Goal: Ask a question

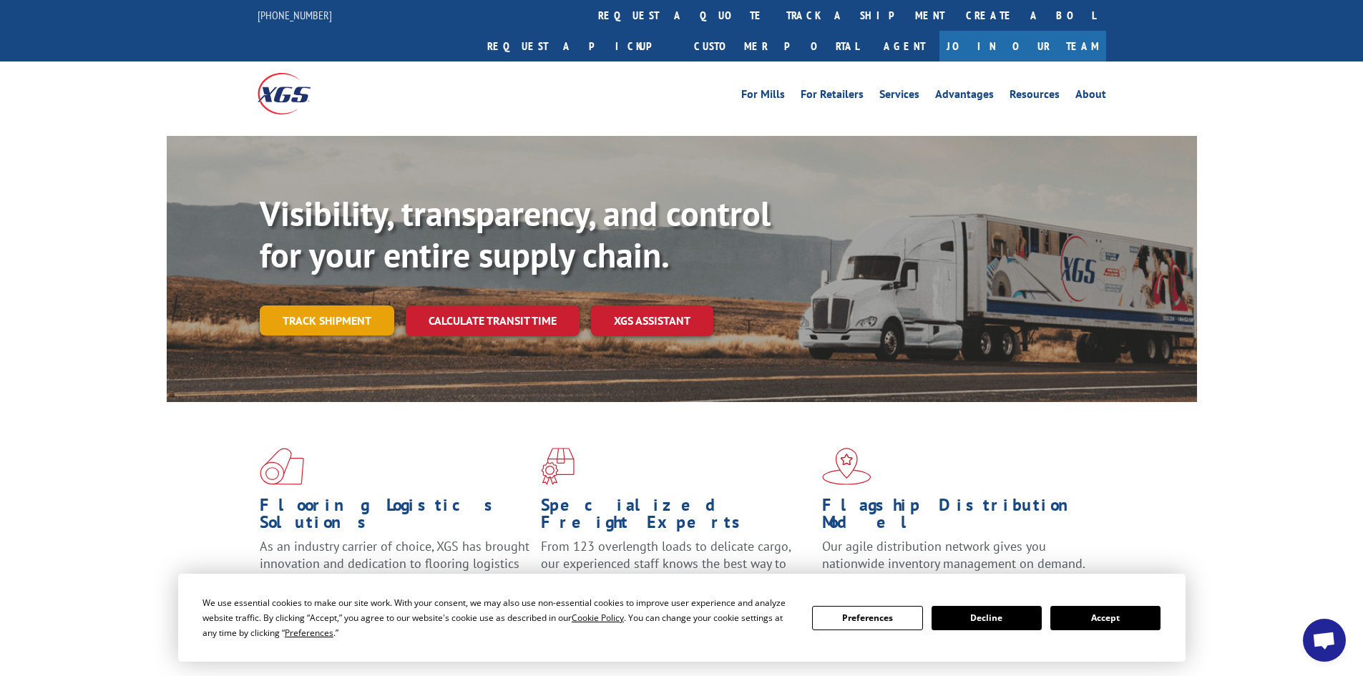
click at [341, 305] on link "Track shipment" at bounding box center [327, 320] width 134 height 30
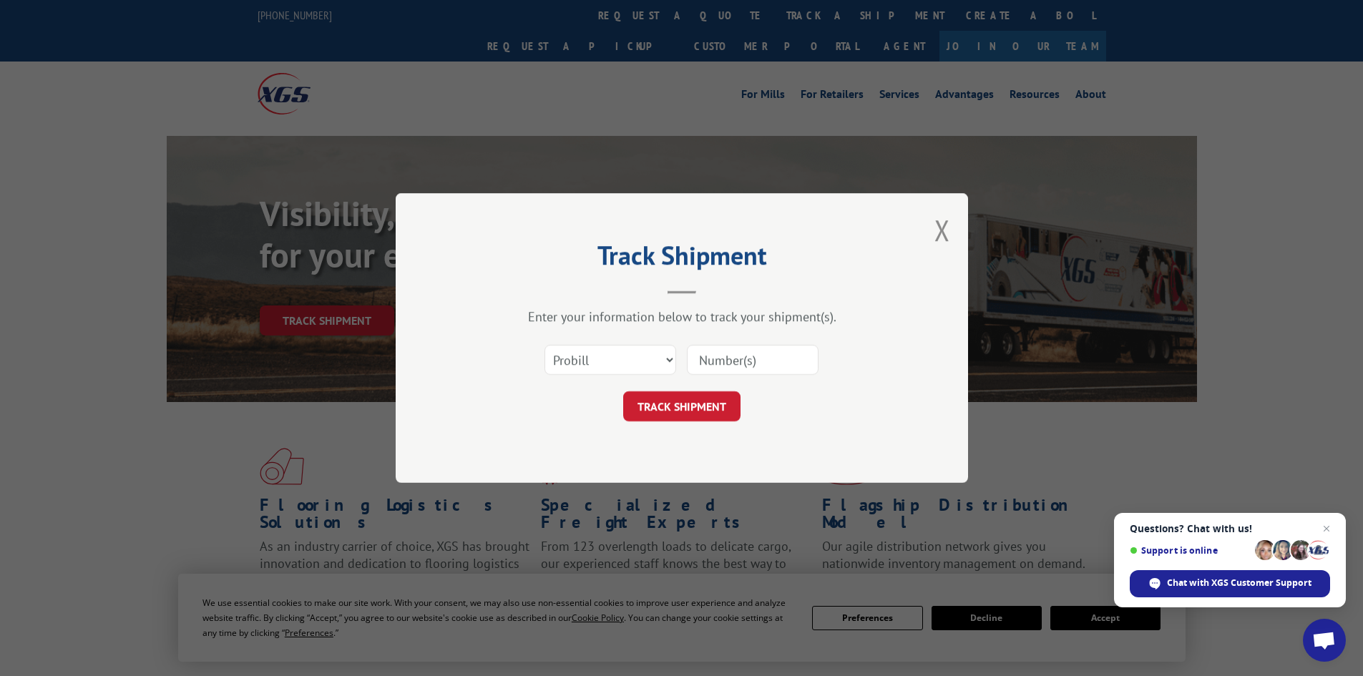
click at [728, 364] on input at bounding box center [753, 360] width 132 height 30
type input "15472335"
click at [720, 407] on button "TRACK SHIPMENT" at bounding box center [681, 406] width 117 height 30
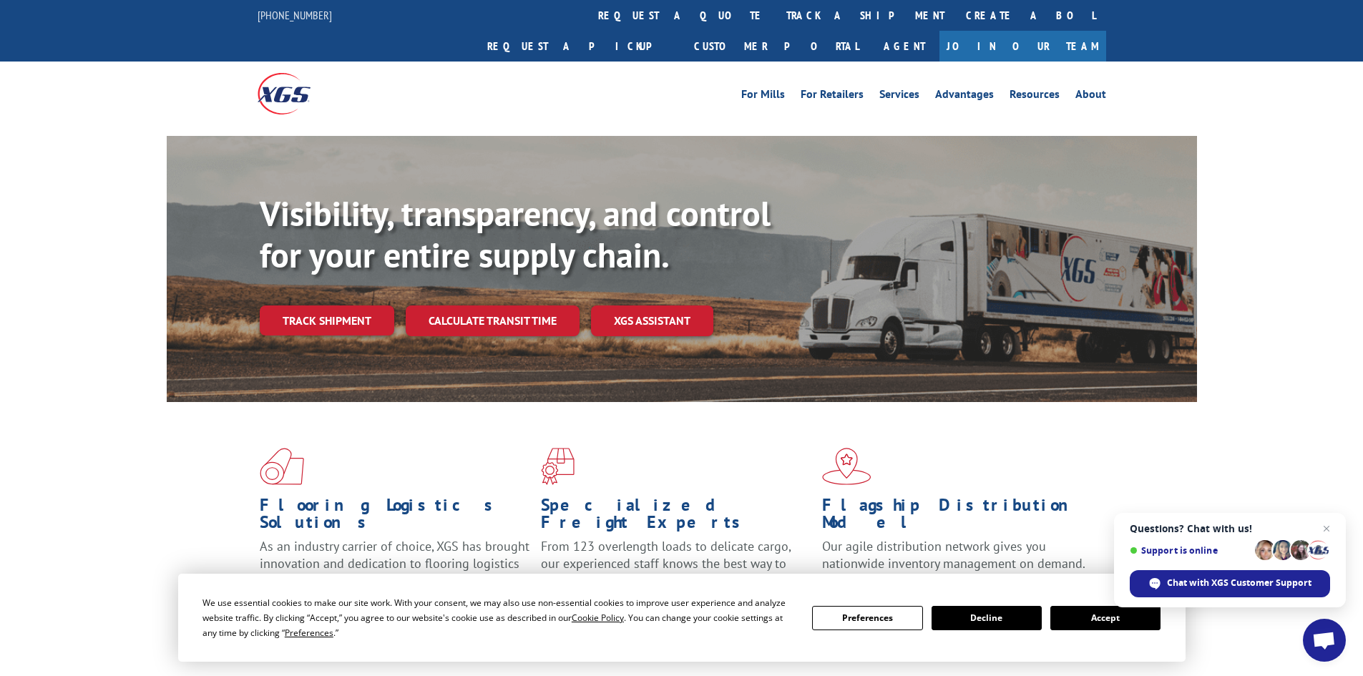
click at [335, 305] on link "Track shipment" at bounding box center [327, 320] width 134 height 30
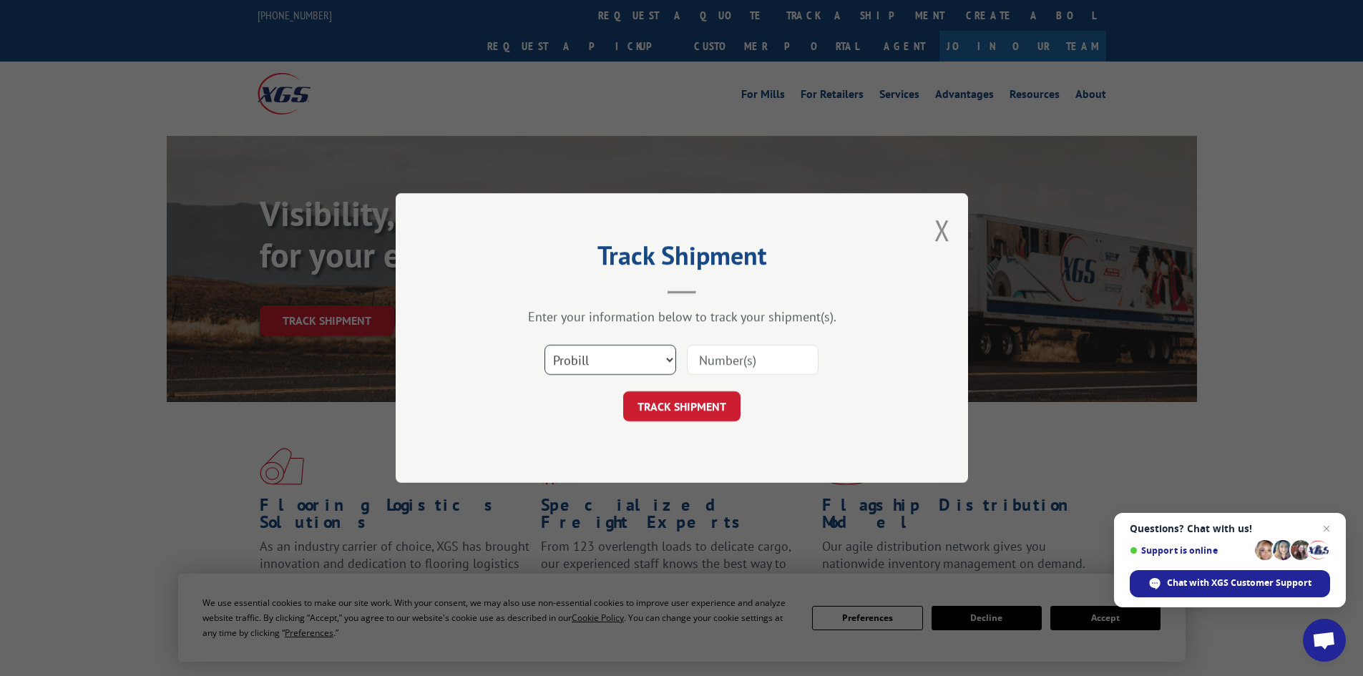
click at [669, 364] on select "Select category... Probill BOL PO" at bounding box center [610, 360] width 132 height 30
select select "bol"
click at [544, 345] on select "Select category... Probill BOL PO" at bounding box center [610, 360] width 132 height 30
click at [727, 364] on input at bounding box center [753, 360] width 132 height 30
type input "15472335"
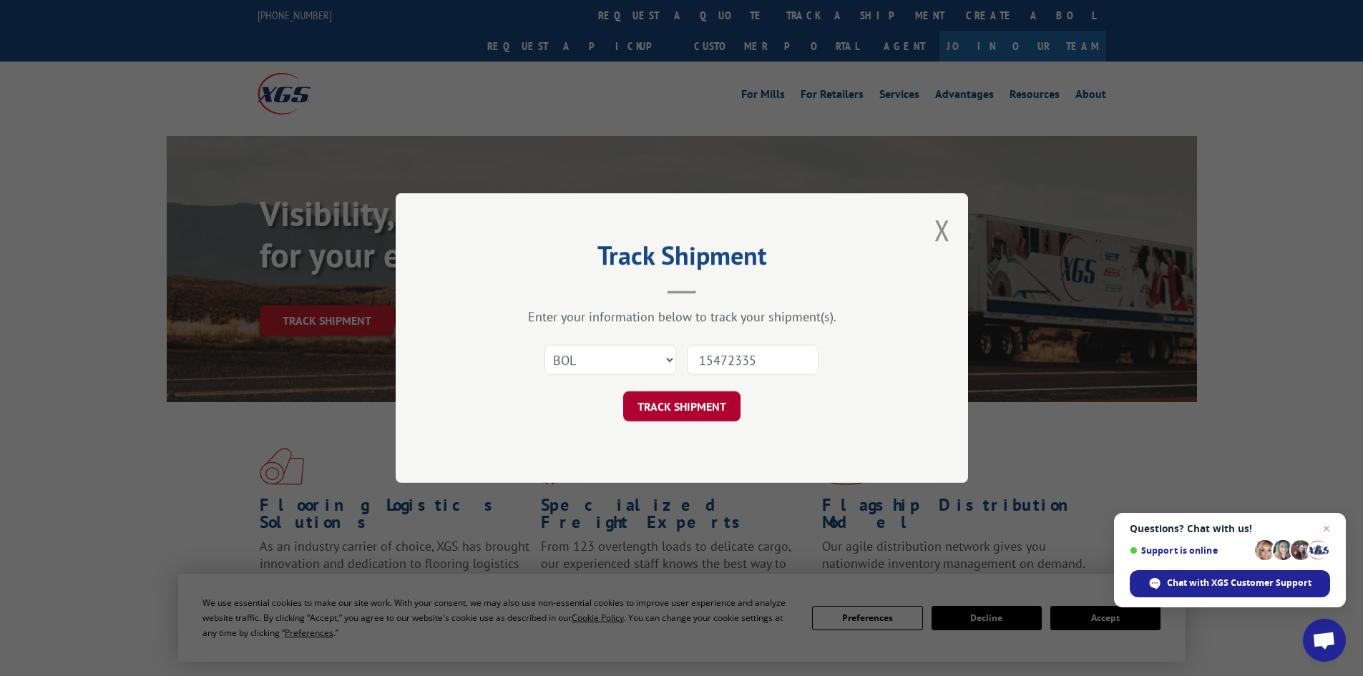
click at [700, 416] on button "TRACK SHIPMENT" at bounding box center [681, 406] width 117 height 30
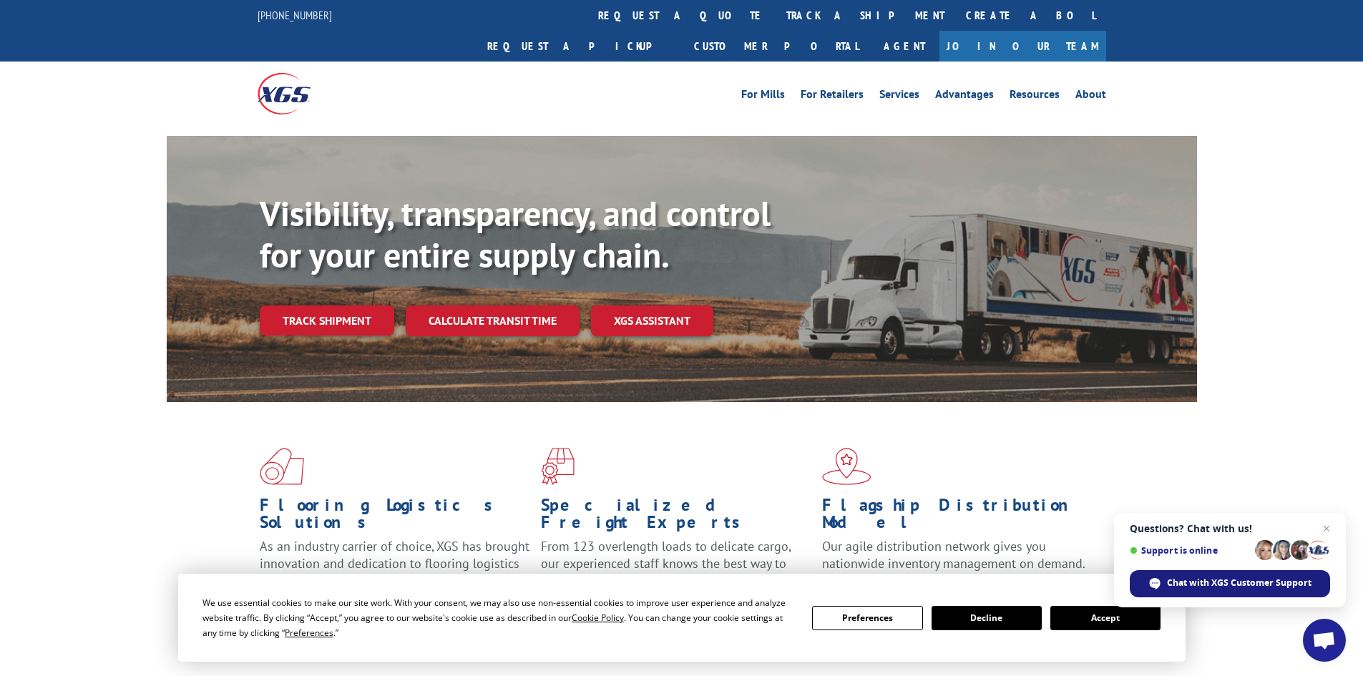
click at [1215, 589] on span "Chat with XGS Customer Support" at bounding box center [1239, 583] width 145 height 13
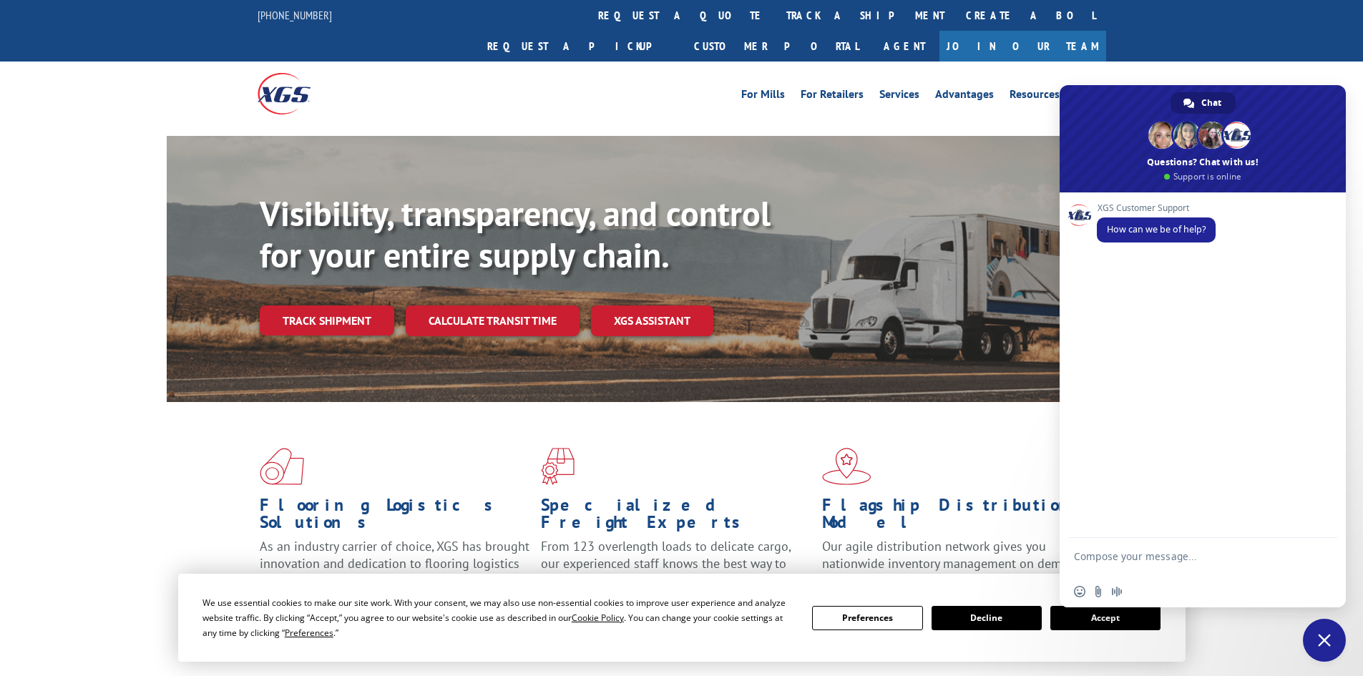
click at [1154, 559] on textarea "Compose your message..." at bounding box center [1187, 563] width 226 height 26
type textarea "h"
type textarea "Hello. Hey can you guys give me an eta on #15472335?"
click at [1321, 557] on span "Send" at bounding box center [1321, 556] width 11 height 11
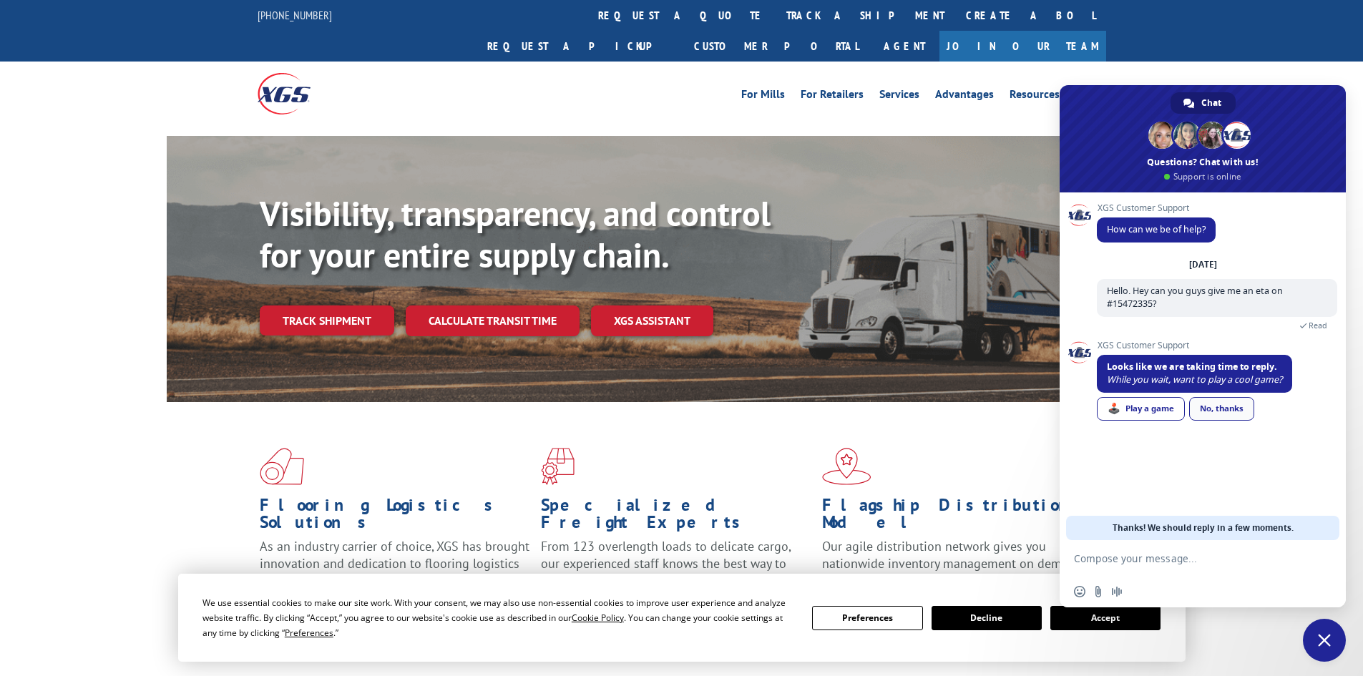
click at [1240, 417] on div "No, thanks" at bounding box center [1221, 409] width 65 height 24
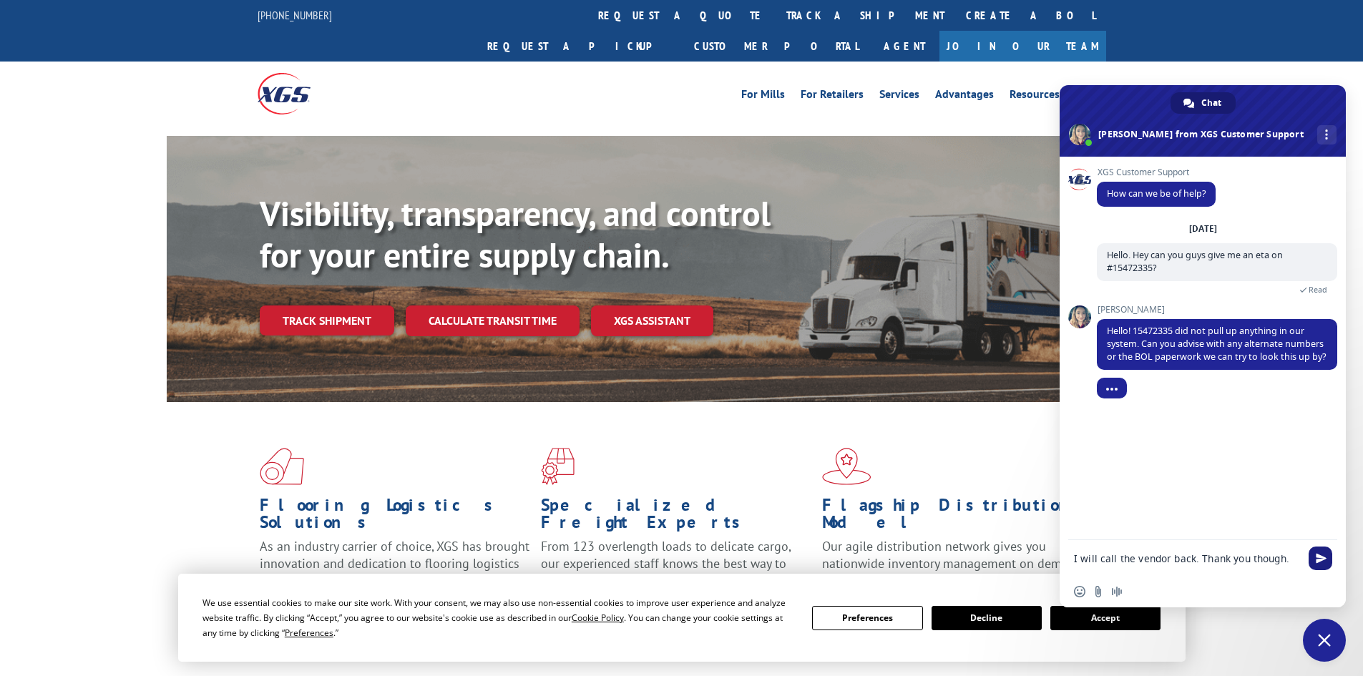
type textarea "I will call the vendor back. Thank you though."
click at [1322, 557] on span "Send" at bounding box center [1321, 558] width 11 height 11
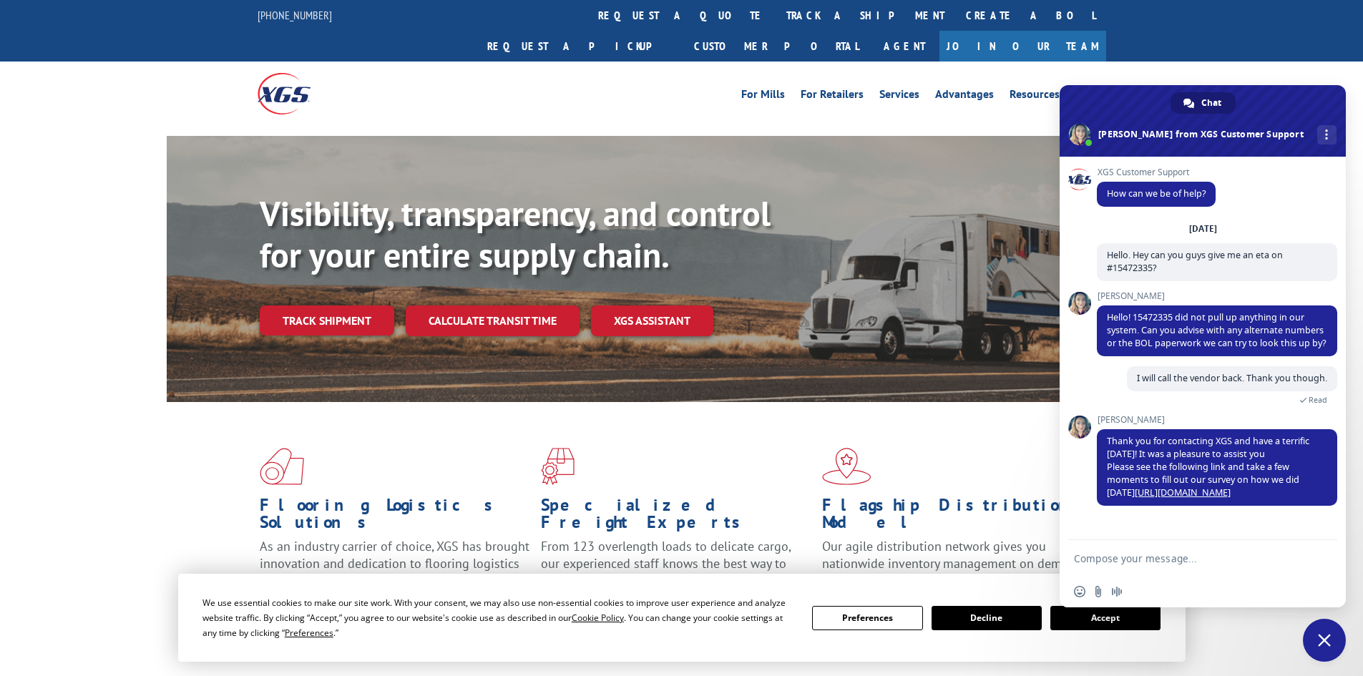
click at [1321, 637] on span "Close chat" at bounding box center [1324, 640] width 13 height 13
